Goal: Task Accomplishment & Management: Complete application form

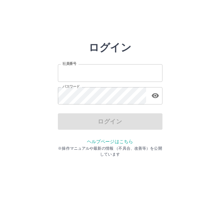
type input "*******"
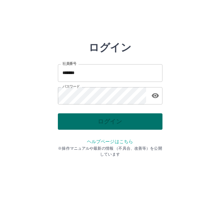
click at [98, 122] on div "ログイン" at bounding box center [110, 121] width 105 height 16
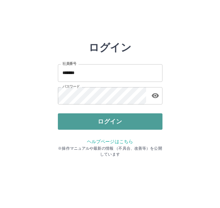
click at [98, 121] on button "ログイン" at bounding box center [110, 121] width 105 height 16
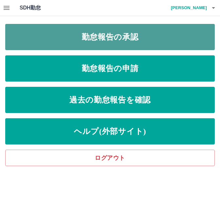
click at [185, 30] on link "勤怠報告の承認" at bounding box center [110, 37] width 210 height 26
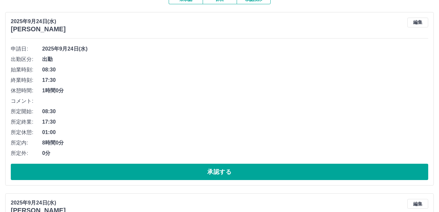
scroll to position [65, 0]
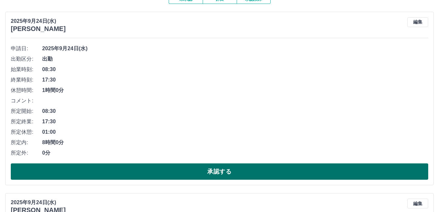
click at [220, 170] on button "承認する" at bounding box center [219, 172] width 417 height 16
drag, startPoint x: 239, startPoint y: 157, endPoint x: 241, endPoint y: 167, distance: 10.0
click at [220, 167] on div "申請日: 2025年9月24日(水) 出勤区分: 出勤 始業時刻: 08:30 終業時刻: 17:30 休憩時間: 1時間0分 コメント: 所定開始: 08:…" at bounding box center [219, 111] width 417 height 137
click at [220, 167] on button "承認する" at bounding box center [219, 172] width 417 height 16
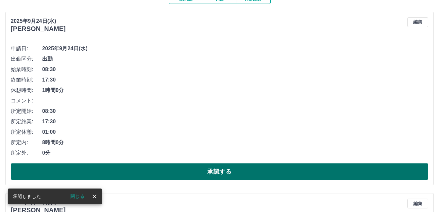
click at [220, 167] on button "承認する" at bounding box center [219, 172] width 417 height 16
click at [220, 173] on button "承認する" at bounding box center [219, 172] width 417 height 16
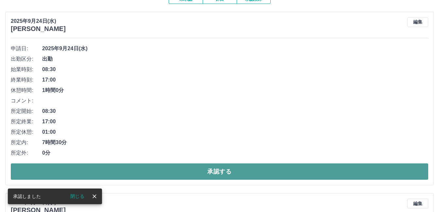
click at [220, 173] on button "承認する" at bounding box center [219, 172] width 417 height 16
click at [220, 174] on button "承認する" at bounding box center [219, 172] width 417 height 16
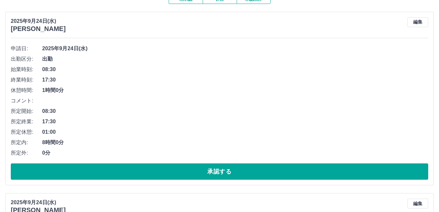
click at [220, 174] on button "承認する" at bounding box center [219, 172] width 417 height 16
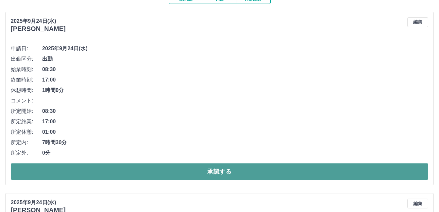
click at [220, 171] on button "承認する" at bounding box center [219, 172] width 417 height 16
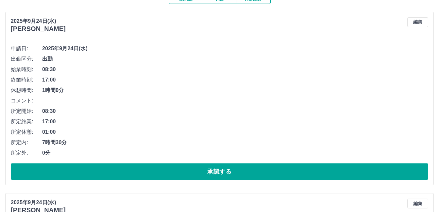
click at [220, 172] on button "承認する" at bounding box center [219, 172] width 417 height 16
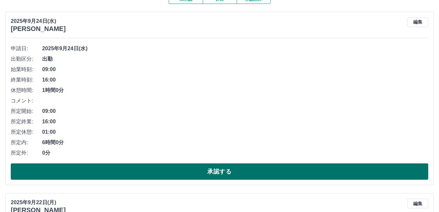
click at [220, 169] on button "承認する" at bounding box center [219, 172] width 417 height 16
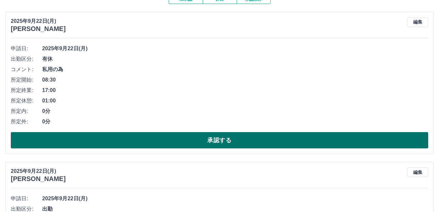
click at [220, 136] on button "承認する" at bounding box center [219, 140] width 417 height 16
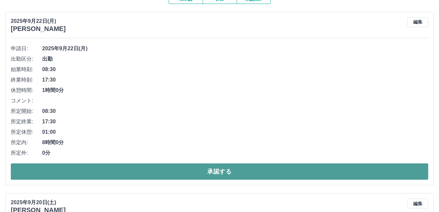
click at [220, 175] on button "承認する" at bounding box center [219, 172] width 417 height 16
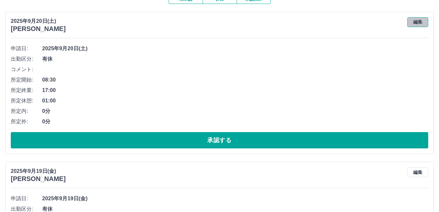
click at [220, 23] on button "編集" at bounding box center [417, 22] width 21 height 10
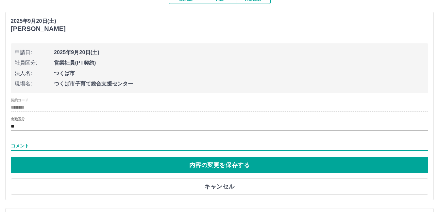
click at [14, 146] on input "コメント" at bounding box center [219, 146] width 417 height 9
type input "****"
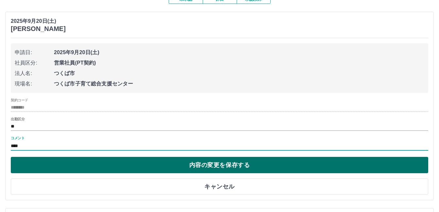
click at [198, 164] on button "内容の変更を保存する" at bounding box center [219, 165] width 417 height 16
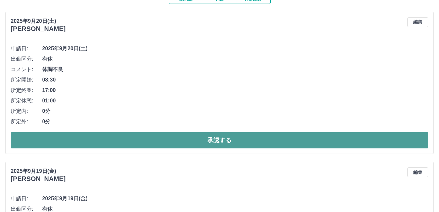
click at [220, 140] on button "承認する" at bounding box center [219, 140] width 417 height 16
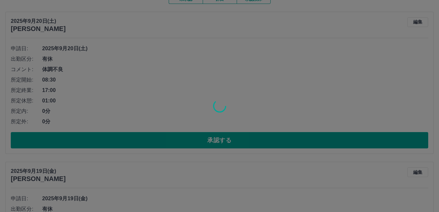
drag, startPoint x: 252, startPoint y: 114, endPoint x: 255, endPoint y: 121, distance: 7.0
click at [220, 121] on div at bounding box center [219, 106] width 439 height 212
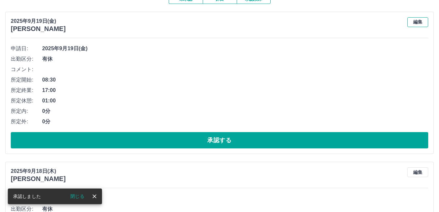
click at [220, 21] on button "編集" at bounding box center [417, 22] width 21 height 10
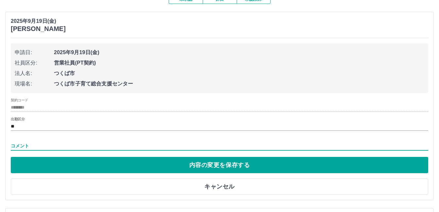
click at [12, 144] on input "コメント" at bounding box center [219, 146] width 417 height 9
type input "****"
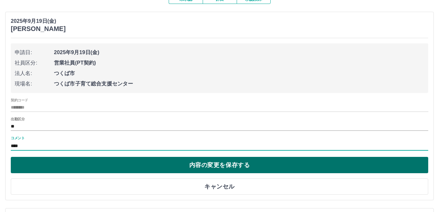
click at [170, 164] on button "内容の変更を保存する" at bounding box center [219, 165] width 417 height 16
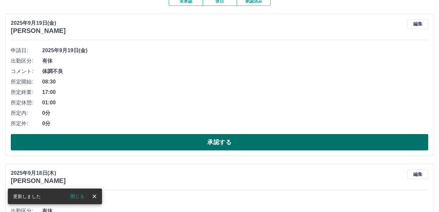
click at [210, 138] on button "承認する" at bounding box center [219, 142] width 417 height 16
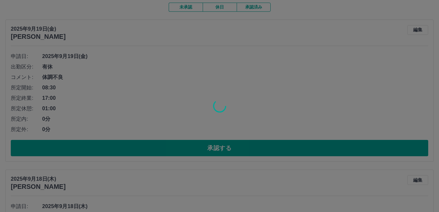
scroll to position [58, 0]
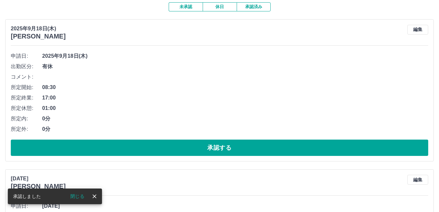
click at [210, 138] on div at bounding box center [219, 106] width 439 height 212
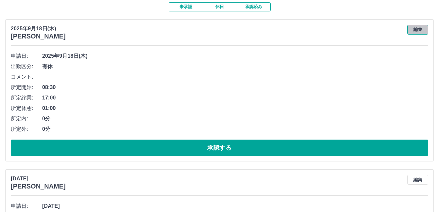
click at [220, 30] on button "編集" at bounding box center [417, 30] width 21 height 10
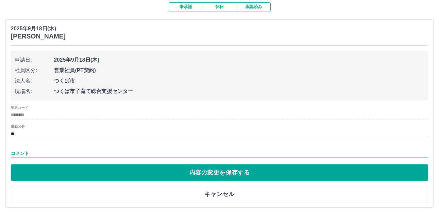
click at [11, 152] on input "コメント" at bounding box center [219, 153] width 417 height 9
type input "****"
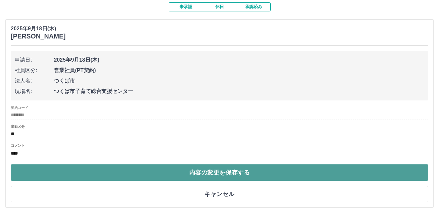
click at [114, 171] on button "内容の変更を保存する" at bounding box center [219, 173] width 417 height 16
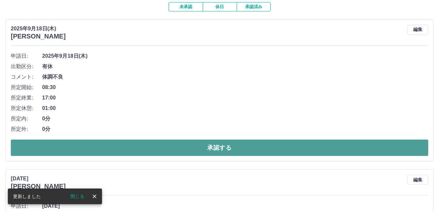
click at [131, 146] on button "承認する" at bounding box center [219, 148] width 417 height 16
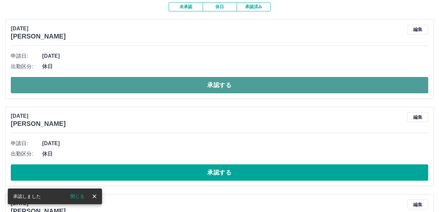
click at [148, 86] on button "承認する" at bounding box center [219, 85] width 417 height 16
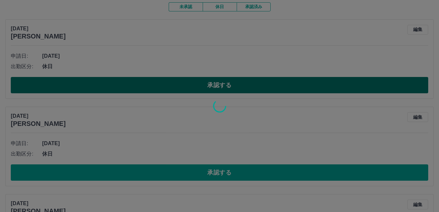
click at [148, 86] on div at bounding box center [219, 106] width 439 height 212
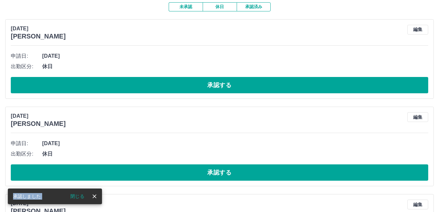
click at [148, 86] on button "承認する" at bounding box center [219, 85] width 417 height 16
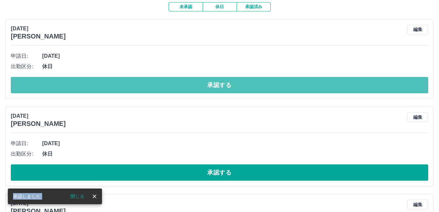
click at [148, 86] on button "承認する" at bounding box center [219, 85] width 417 height 16
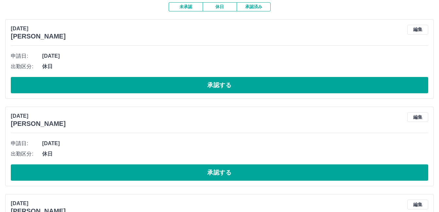
click at [152, 86] on button "承認する" at bounding box center [219, 85] width 417 height 16
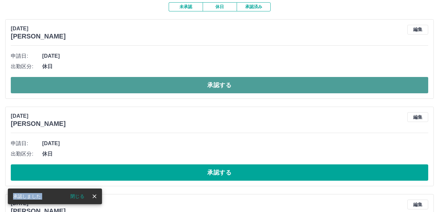
click at [144, 81] on button "承認する" at bounding box center [219, 85] width 417 height 16
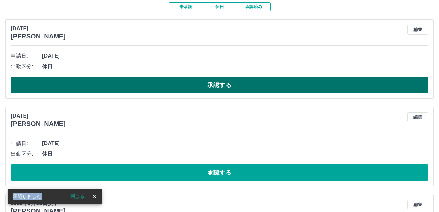
click at [189, 83] on button "承認する" at bounding box center [219, 85] width 417 height 16
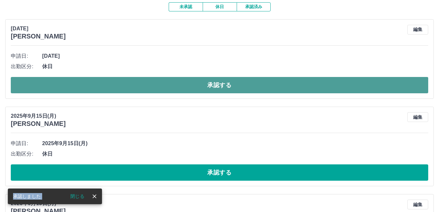
click at [194, 85] on button "承認する" at bounding box center [219, 85] width 417 height 16
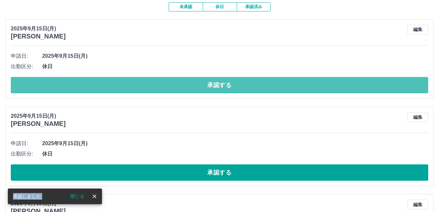
click at [193, 85] on button "承認する" at bounding box center [219, 85] width 417 height 16
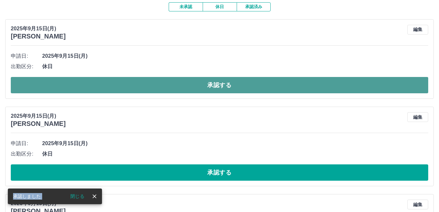
click at [189, 87] on button "承認する" at bounding box center [219, 85] width 417 height 16
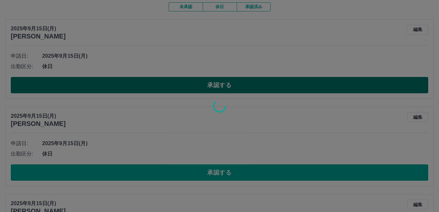
click at [189, 87] on div at bounding box center [219, 106] width 439 height 212
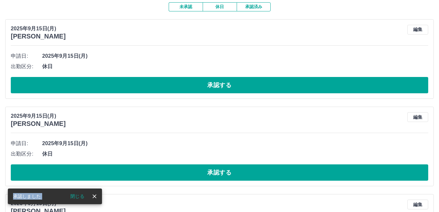
click at [189, 87] on button "承認する" at bounding box center [219, 85] width 417 height 16
click at [191, 86] on button "承認する" at bounding box center [219, 85] width 417 height 16
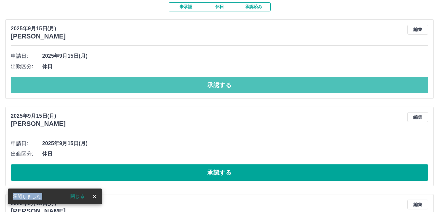
click at [191, 86] on button "承認する" at bounding box center [219, 85] width 417 height 16
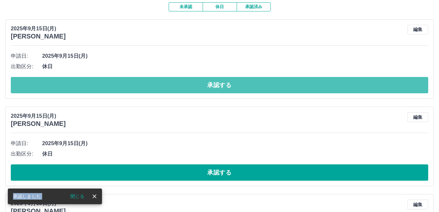
click at [191, 86] on button "承認する" at bounding box center [219, 85] width 417 height 16
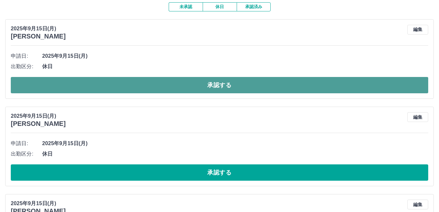
click at [220, 86] on button "承認する" at bounding box center [219, 85] width 417 height 16
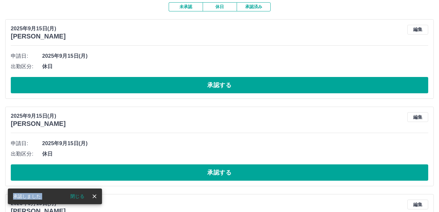
click at [220, 86] on button "承認する" at bounding box center [219, 85] width 417 height 16
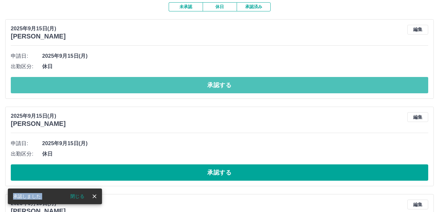
click at [220, 86] on button "承認する" at bounding box center [219, 85] width 417 height 16
click at [220, 87] on button "承認する" at bounding box center [219, 85] width 417 height 16
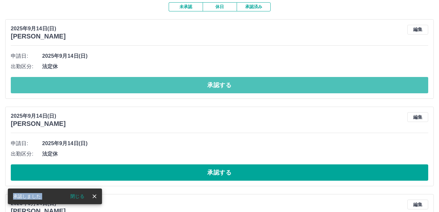
click at [220, 87] on button "承認する" at bounding box center [219, 85] width 417 height 16
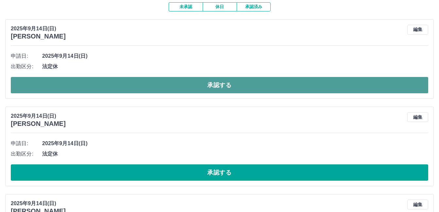
click at [220, 86] on button "承認する" at bounding box center [219, 85] width 417 height 16
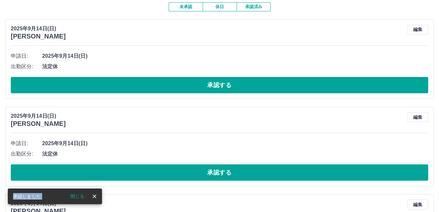
click at [220, 86] on button "承認する" at bounding box center [219, 85] width 417 height 16
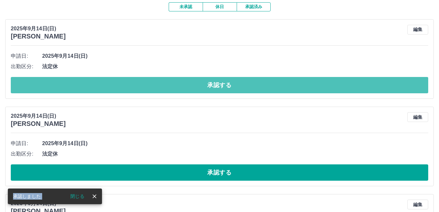
click at [220, 86] on button "承認する" at bounding box center [219, 85] width 417 height 16
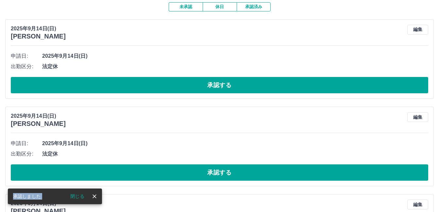
click at [220, 86] on button "承認する" at bounding box center [219, 85] width 417 height 16
click at [220, 86] on div "SDH勤怠 黒澤　紀子 承認しました 閉じる 勤怠報告の承認 2025年 **** 9月 * 未承認 休日 承認済み 2025年9月14日(日) 小澤　千裕 …" at bounding box center [219, 156] width 439 height 428
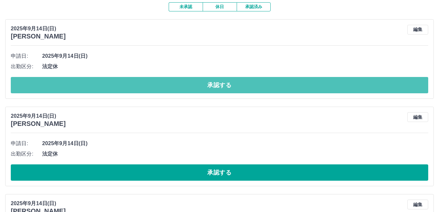
click at [220, 86] on button "承認する" at bounding box center [219, 85] width 417 height 16
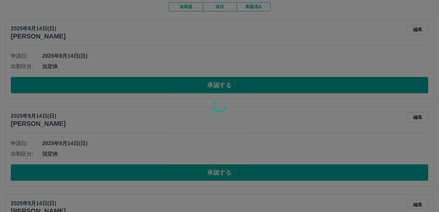
click at [220, 86] on div at bounding box center [219, 106] width 439 height 212
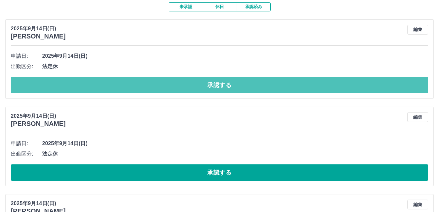
click at [220, 86] on button "承認する" at bounding box center [219, 85] width 417 height 16
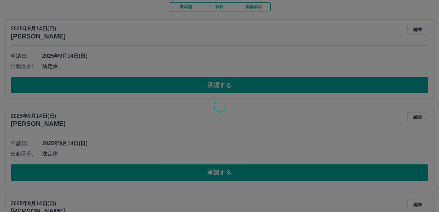
click at [220, 86] on div at bounding box center [219, 106] width 439 height 212
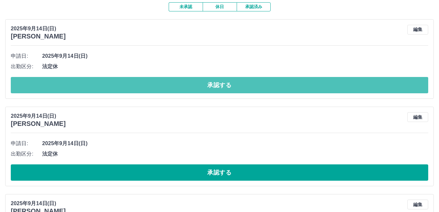
scroll to position [40, 0]
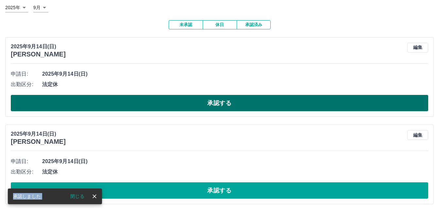
click at [220, 98] on button "承認する" at bounding box center [219, 103] width 417 height 16
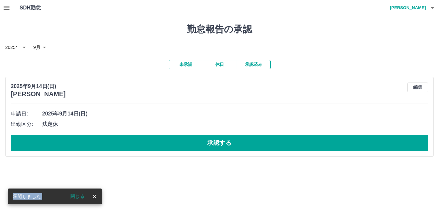
scroll to position [0, 0]
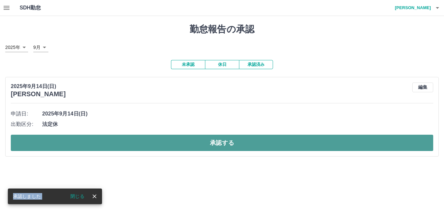
click at [220, 143] on button "承認する" at bounding box center [222, 143] width 422 height 16
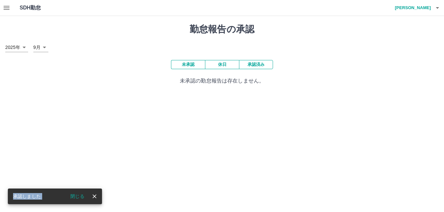
click at [220, 67] on button "承認済み" at bounding box center [256, 64] width 34 height 9
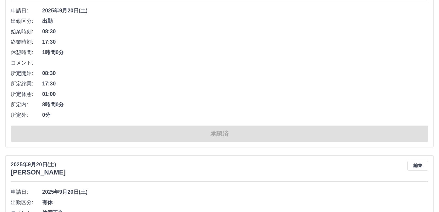
scroll to position [4321, 0]
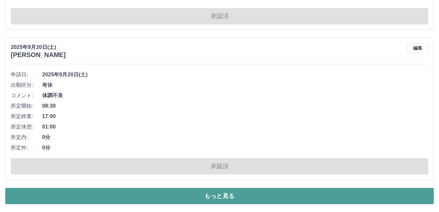
click at [220, 197] on button "もっと見る" at bounding box center [219, 196] width 429 height 16
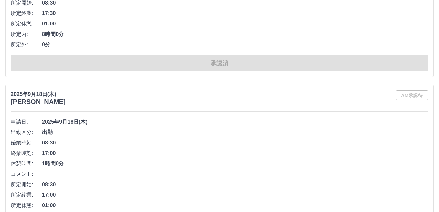
scroll to position [8742, 0]
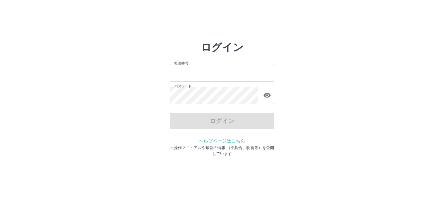
type input "*******"
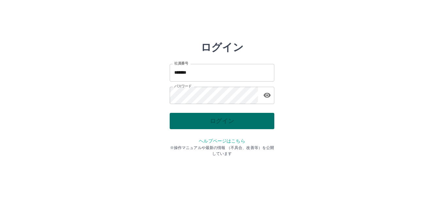
click at [232, 118] on div "ログイン" at bounding box center [222, 121] width 105 height 16
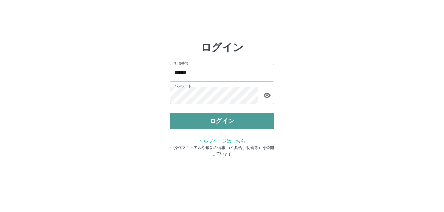
click at [231, 118] on button "ログイン" at bounding box center [222, 121] width 105 height 16
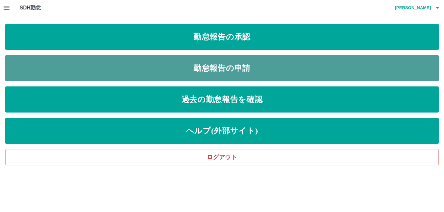
click at [219, 67] on link "勤怠報告の申請" at bounding box center [221, 68] width 433 height 26
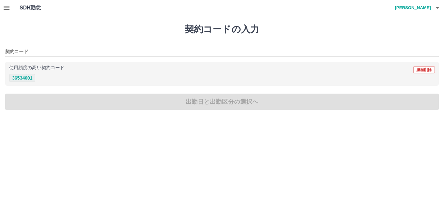
click at [28, 76] on button "36534001" at bounding box center [22, 78] width 26 height 8
type input "********"
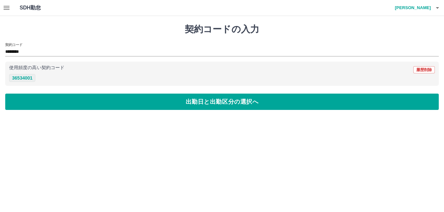
click at [23, 77] on button "36534001" at bounding box center [22, 78] width 26 height 8
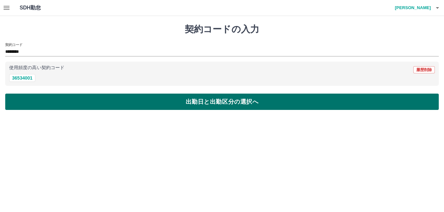
click at [26, 98] on button "出勤日と出勤区分の選択へ" at bounding box center [221, 102] width 433 height 16
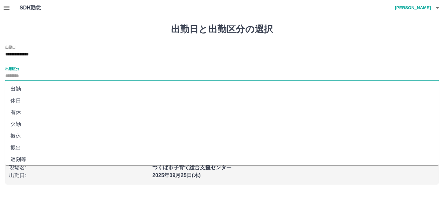
click at [8, 74] on input "出勤区分" at bounding box center [221, 76] width 433 height 8
click at [15, 88] on li "出勤" at bounding box center [221, 89] width 433 height 12
type input "**"
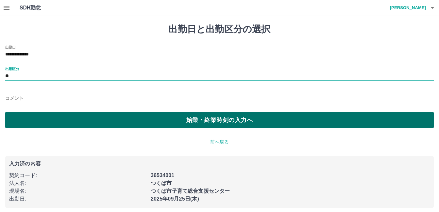
click at [180, 123] on button "始業・終業時刻の入力へ" at bounding box center [219, 120] width 429 height 16
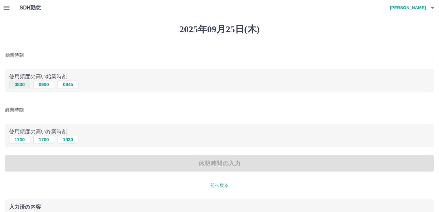
click at [21, 84] on button "0830" at bounding box center [19, 85] width 21 height 8
type input "****"
click at [22, 139] on button "1730" at bounding box center [19, 140] width 21 height 8
type input "****"
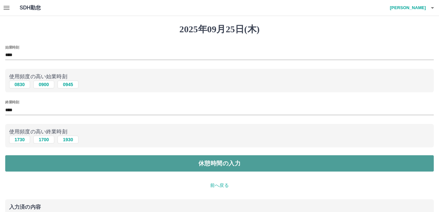
click at [54, 163] on button "休憩時間の入力" at bounding box center [219, 164] width 429 height 16
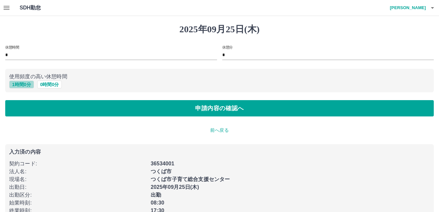
click at [21, 86] on button "1 時間 0 分" at bounding box center [21, 85] width 25 height 8
type input "*"
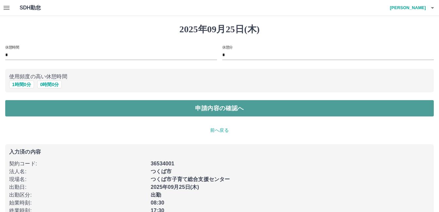
click at [45, 108] on button "申請内容の確認へ" at bounding box center [219, 108] width 429 height 16
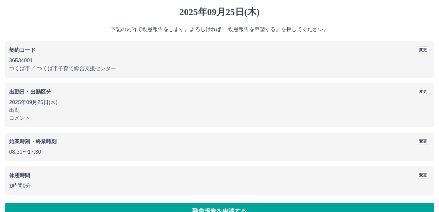
scroll to position [32, 0]
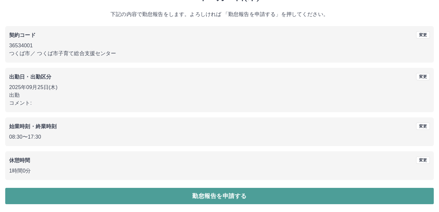
click at [274, 193] on button "勤怠報告を申請する" at bounding box center [219, 196] width 429 height 16
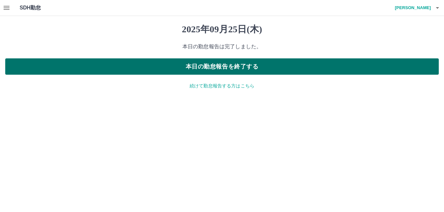
click at [271, 66] on button "本日の勤怠報告を終了する" at bounding box center [221, 67] width 433 height 16
